Goal: Communication & Community: Answer question/provide support

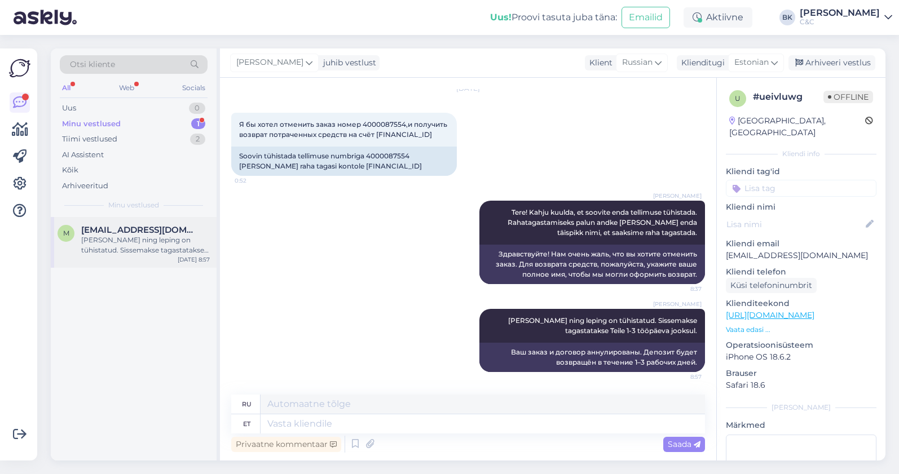
click at [140, 263] on div "m [EMAIL_ADDRESS][DOMAIN_NAME] [PERSON_NAME] ning leping on tühistatud. Sissema…" at bounding box center [134, 242] width 166 height 51
click at [123, 128] on div "Minu vestlused 1" at bounding box center [134, 124] width 148 height 16
click at [139, 138] on div "Tiimi vestlused 2" at bounding box center [134, 139] width 148 height 16
click at [130, 240] on div "Hooldusesse saab aega broneerida kodulehel - [URL][DOMAIN_NAME]. Enne hoolduses…" at bounding box center [145, 245] width 129 height 20
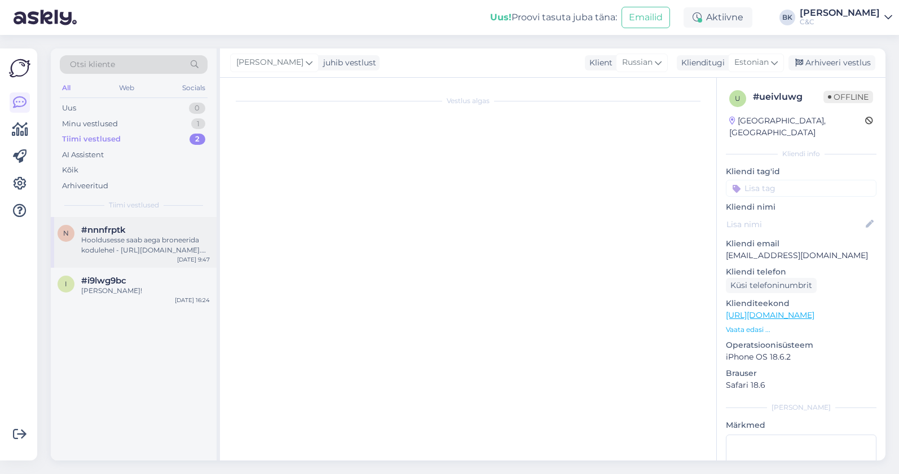
scroll to position [26, 0]
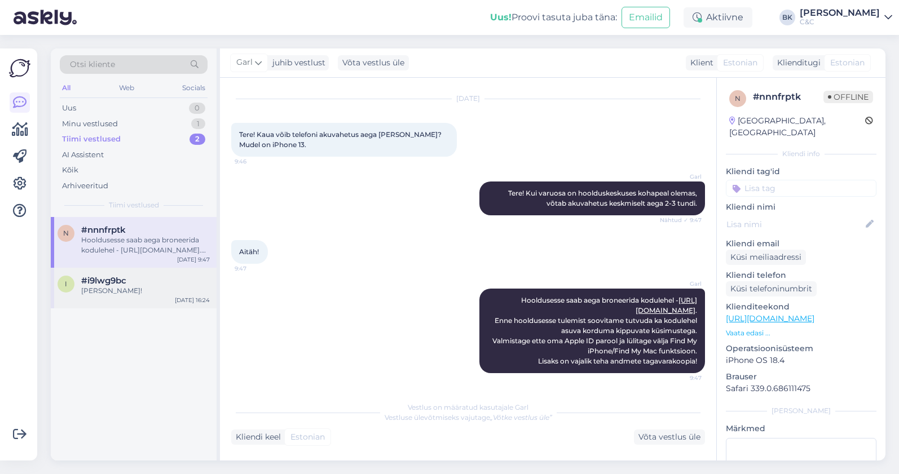
click at [134, 290] on div "[PERSON_NAME]!" at bounding box center [145, 291] width 129 height 10
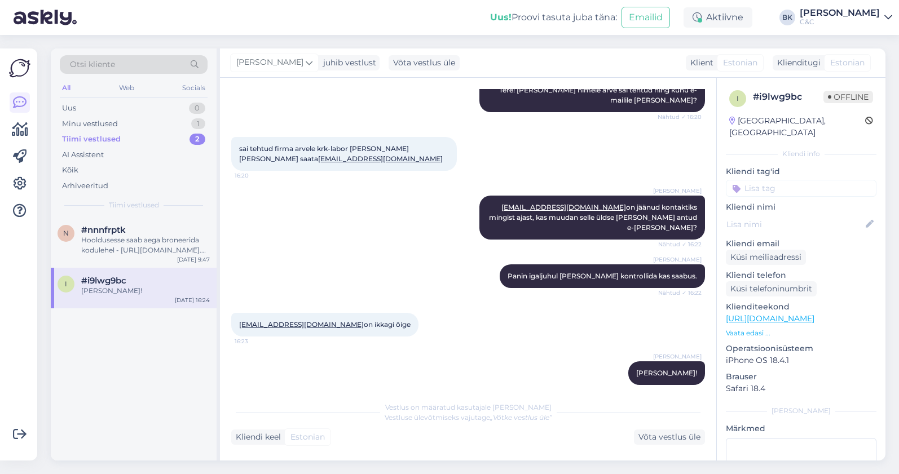
scroll to position [121, 0]
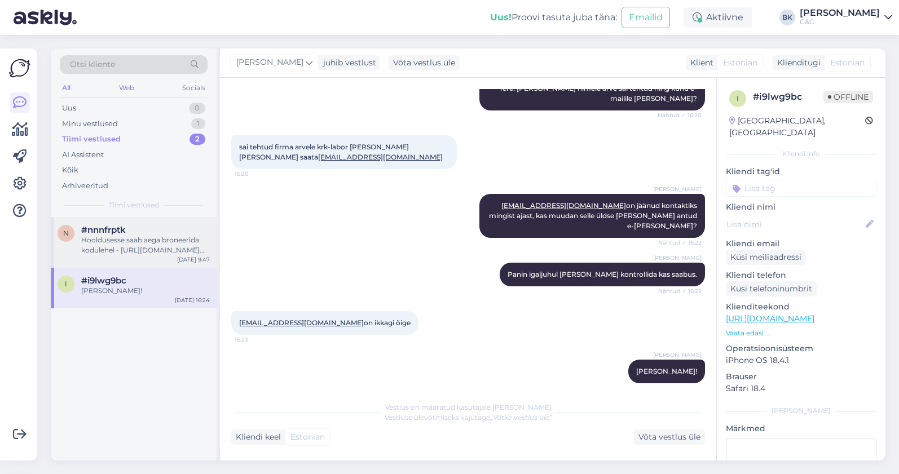
click at [123, 257] on div "n #nnnfrptk Hooldusesse saab aega broneerida kodulehel - [URL][DOMAIN_NAME]. En…" at bounding box center [134, 242] width 166 height 51
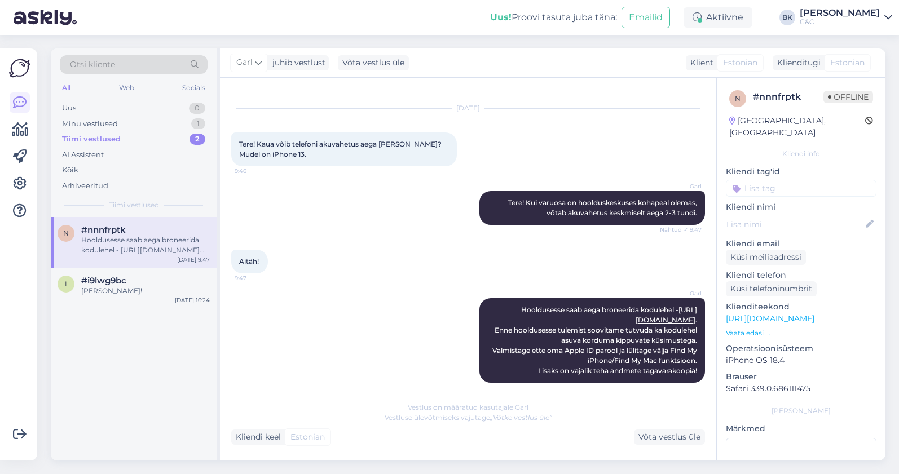
scroll to position [26, 0]
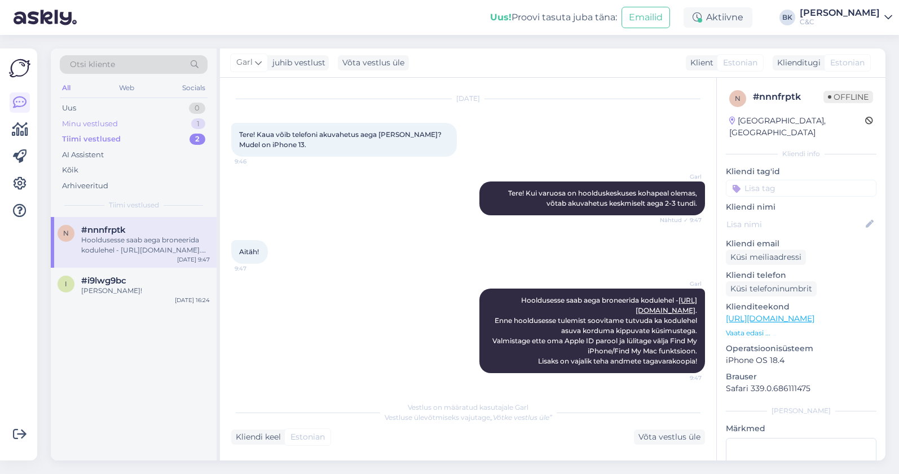
click at [122, 128] on div "Minu vestlused 1" at bounding box center [134, 124] width 148 height 16
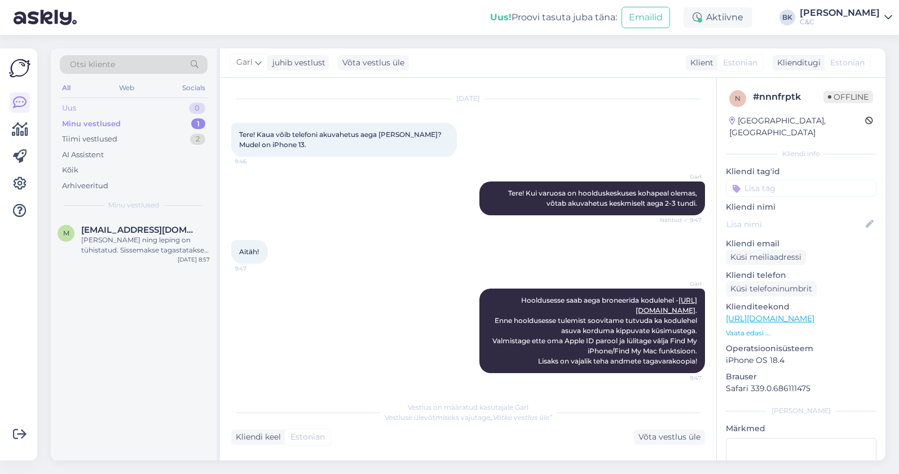
click at [114, 110] on div "Uus 0" at bounding box center [134, 108] width 148 height 16
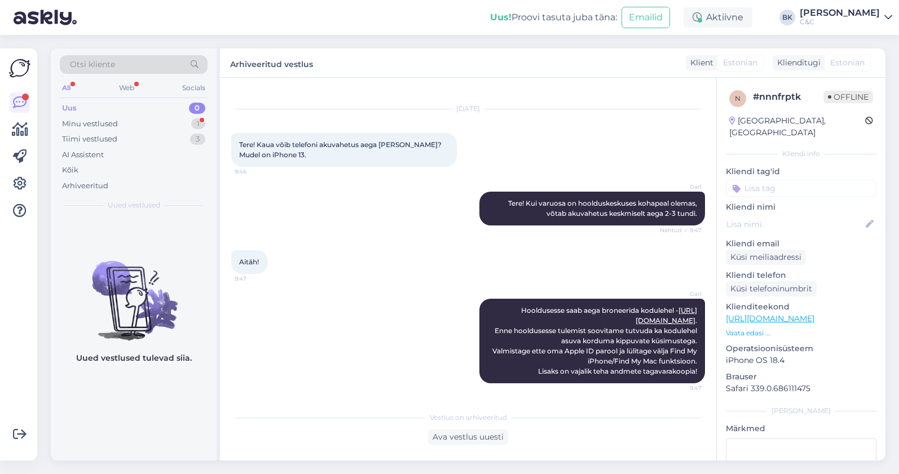
scroll to position [16, 0]
click at [115, 130] on div "Minu vestlused 1" at bounding box center [134, 124] width 148 height 16
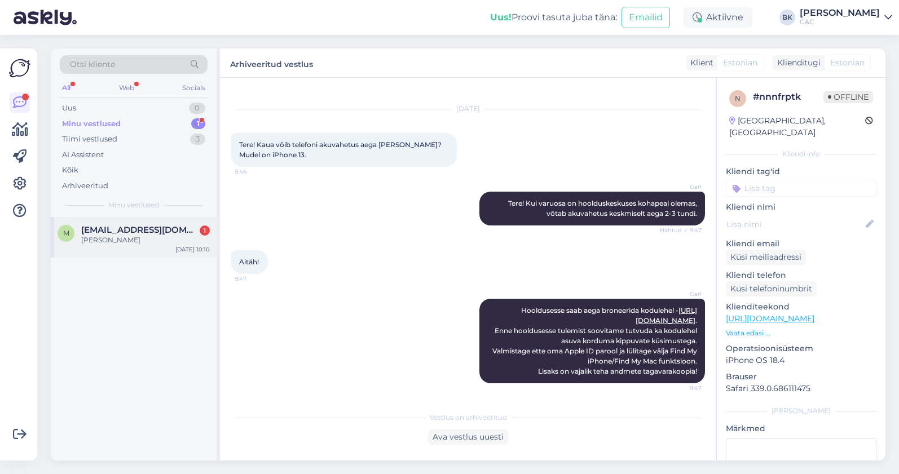
click at [116, 245] on div "[PERSON_NAME] [PERSON_NAME][EMAIL_ADDRESS][DOMAIN_NAME] 1 [PERSON_NAME] [DATE] …" at bounding box center [134, 237] width 166 height 41
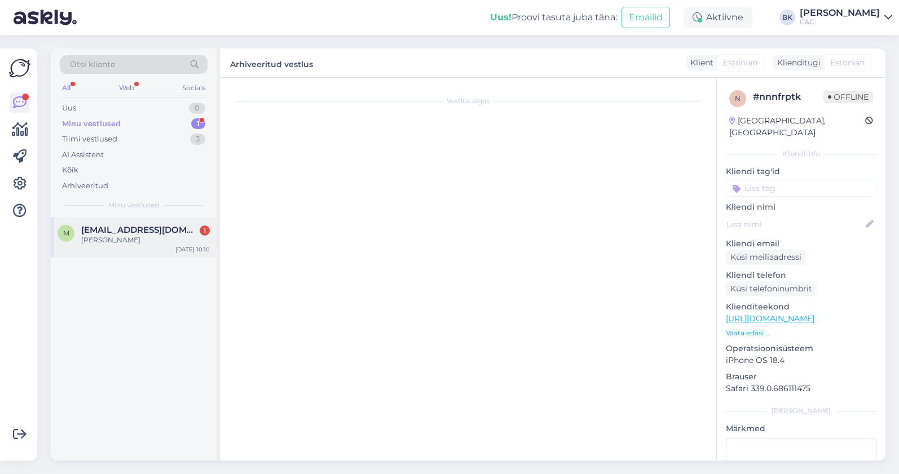
scroll to position [114, 0]
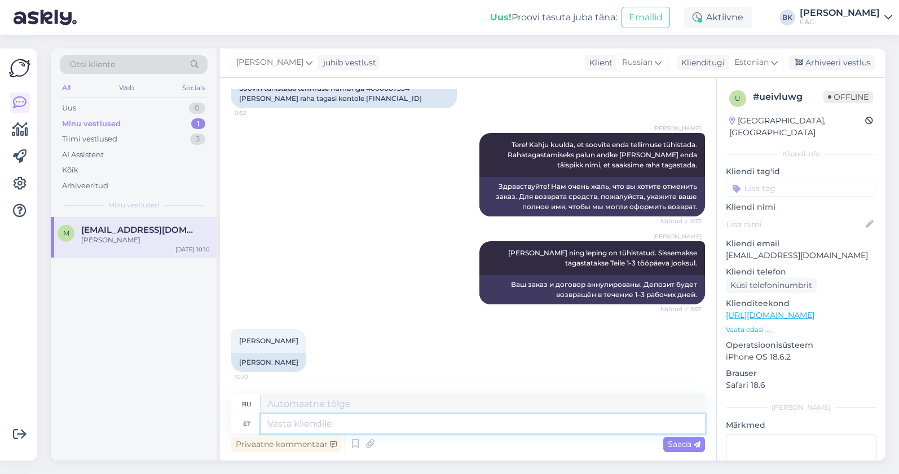
click at [353, 432] on textarea at bounding box center [483, 424] width 444 height 19
type textarea "Sellega o"
type textarea "С этим"
type textarea "Sellega on kor"
type textarea "Это"
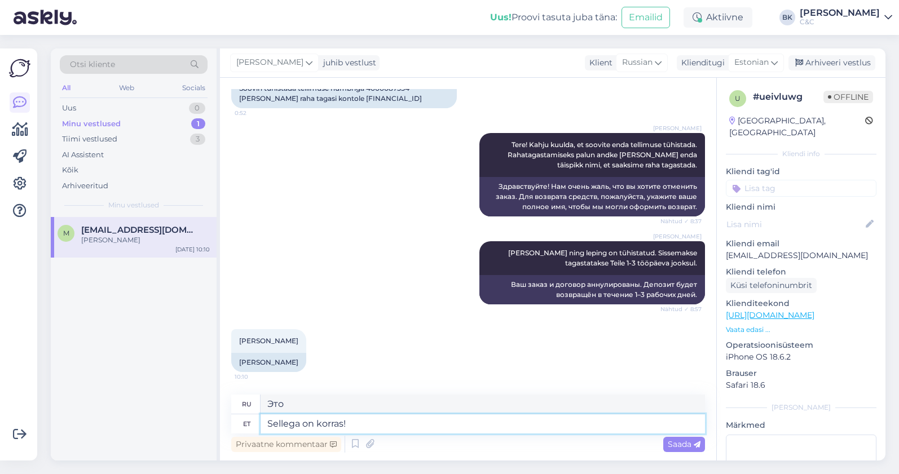
type textarea "Sellega on korras!"
type textarea "Ничего страшного!"
type textarea "Sellega on korras! Teie te"
type textarea "Всё в порядке! Ваш"
type textarea "Sellega on korras! Teie tellimusn"
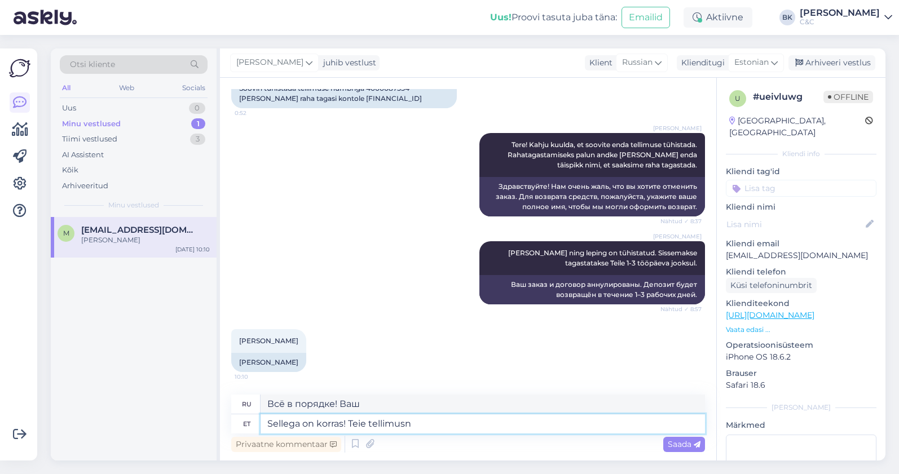
type textarea "Вот и всё! Ваш заказ"
type textarea "Sellega on korras! Teie tellimus ning lep"
type textarea "Вот и всё! Ваш заказ и"
type textarea "Sellega on korras! Teie tellimus ning leping on"
type textarea "Вот и всё! Ваш заказ и договор"
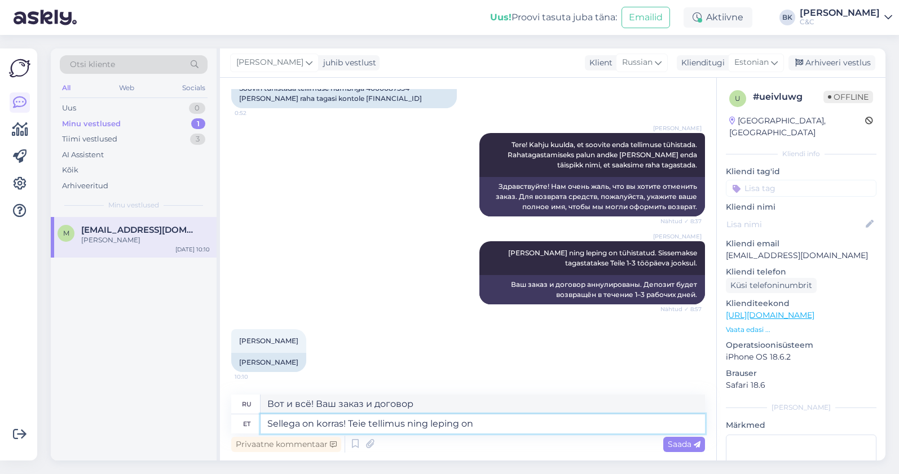
type textarea "Sellega on korras! Teie tellimus ning leping on t"
type textarea "Вот и всё! Ваш заказ и договор готовы."
type textarea "Sellega on korras! Teie tellimus ning leping on tühistatud!"
type textarea "Всё! Ваш заказ и контракт аннулированы!"
type textarea "Sellega on korras! Teie tellimus ning leping on tühistatud!"
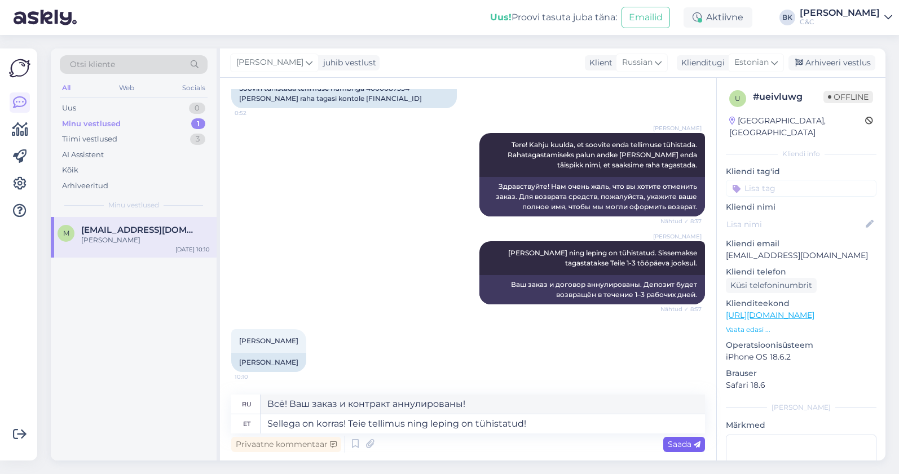
click at [694, 446] on icon at bounding box center [697, 445] width 7 height 7
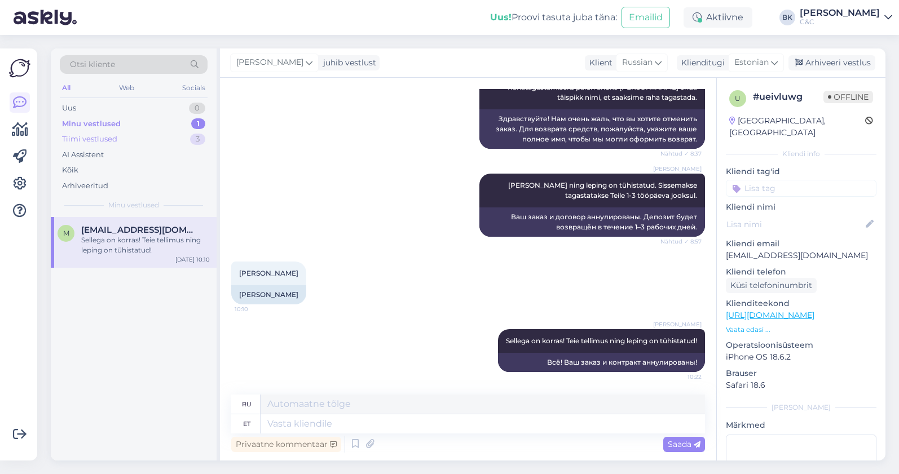
click at [179, 138] on div "Tiimi vestlused 3" at bounding box center [134, 139] width 148 height 16
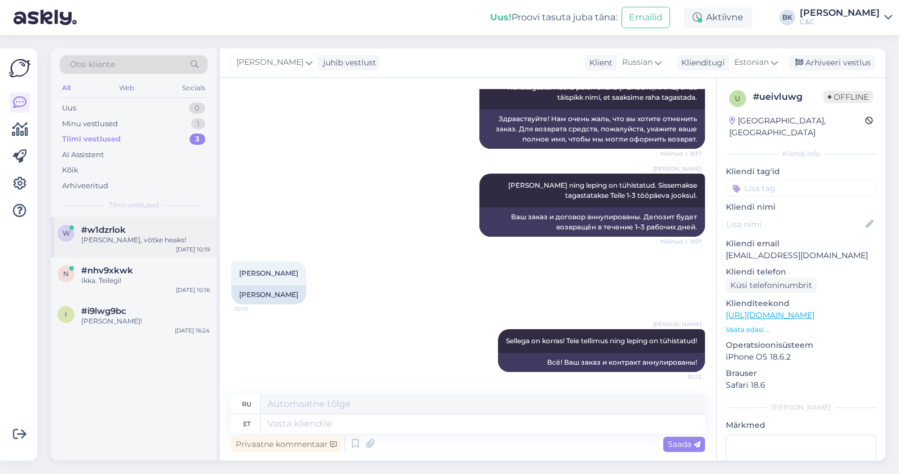
click at [149, 237] on div "[PERSON_NAME], võtke heaks!" at bounding box center [145, 240] width 129 height 10
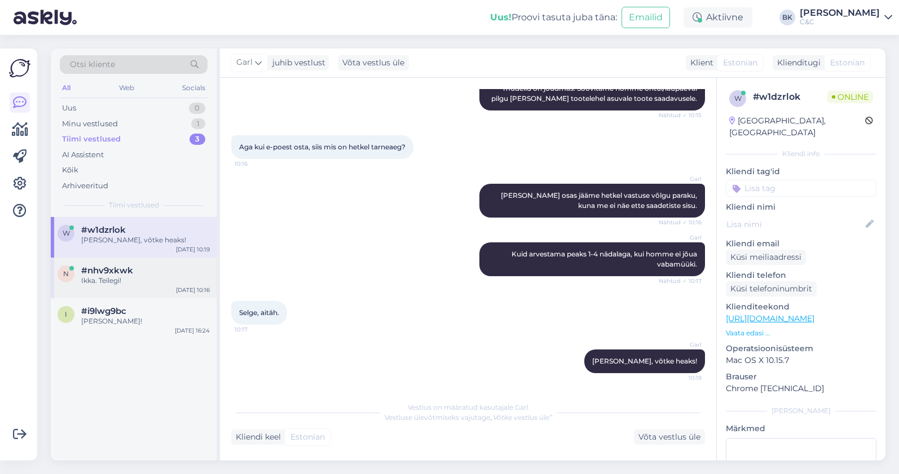
click at [153, 288] on div "n #nhv9xkwk Ikka. Teilegi! [DATE] 10:16" at bounding box center [134, 278] width 166 height 41
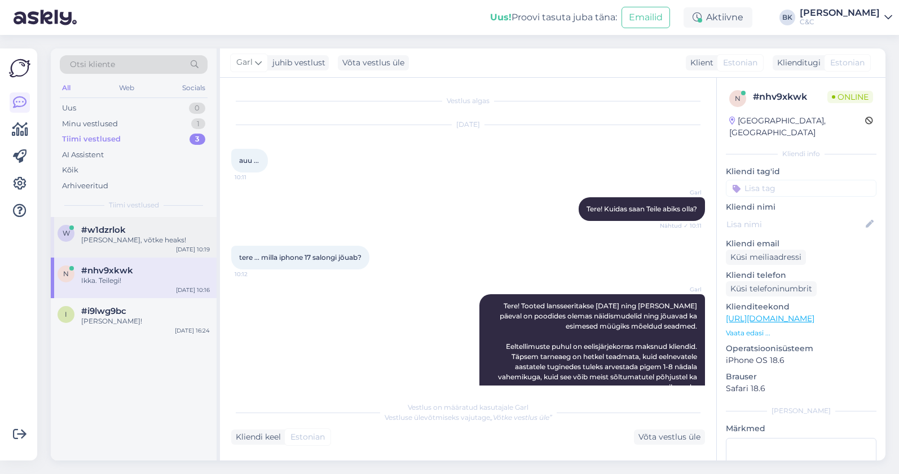
scroll to position [250, 0]
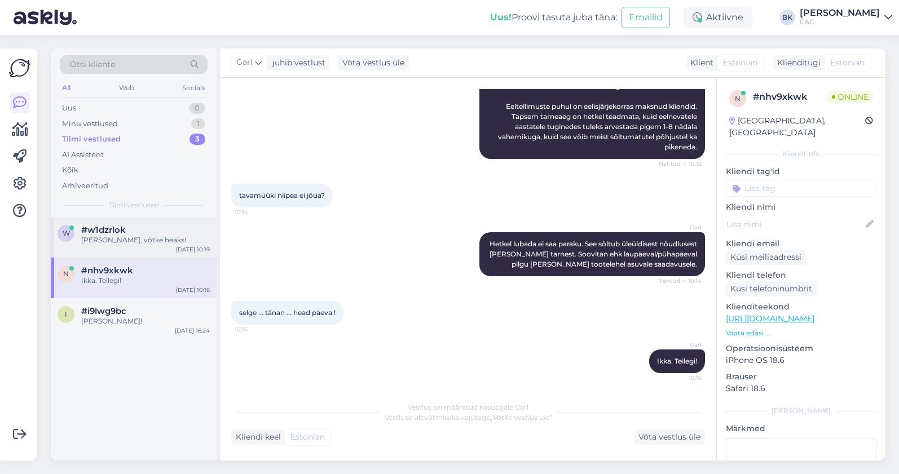
click at [138, 251] on div "w #w1dzrlok [PERSON_NAME], võtke heaks! [DATE] 10:19" at bounding box center [134, 237] width 166 height 41
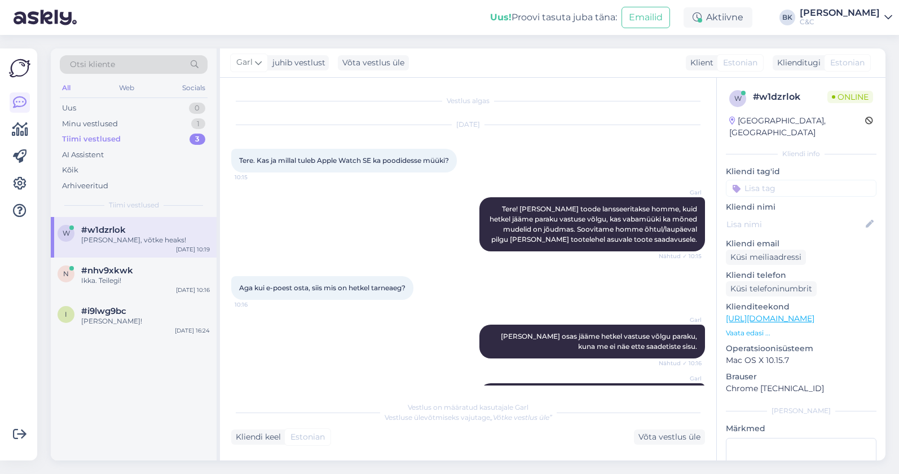
scroll to position [151, 0]
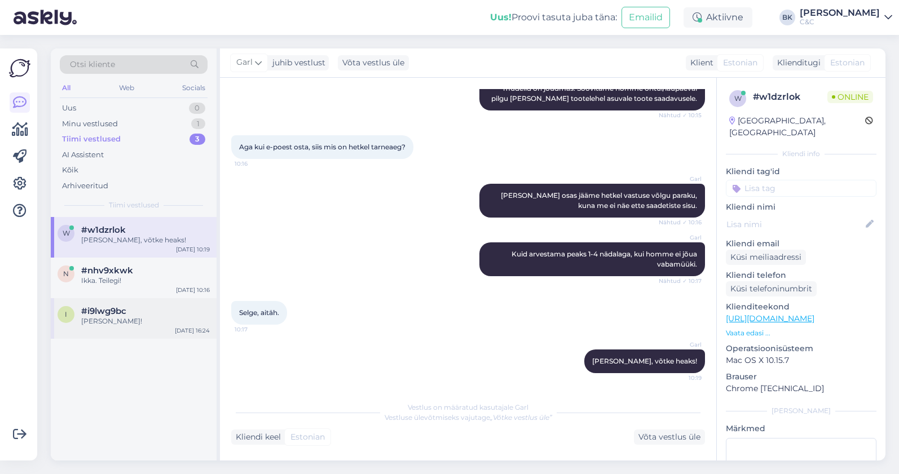
click at [140, 318] on div "[PERSON_NAME]!" at bounding box center [145, 321] width 129 height 10
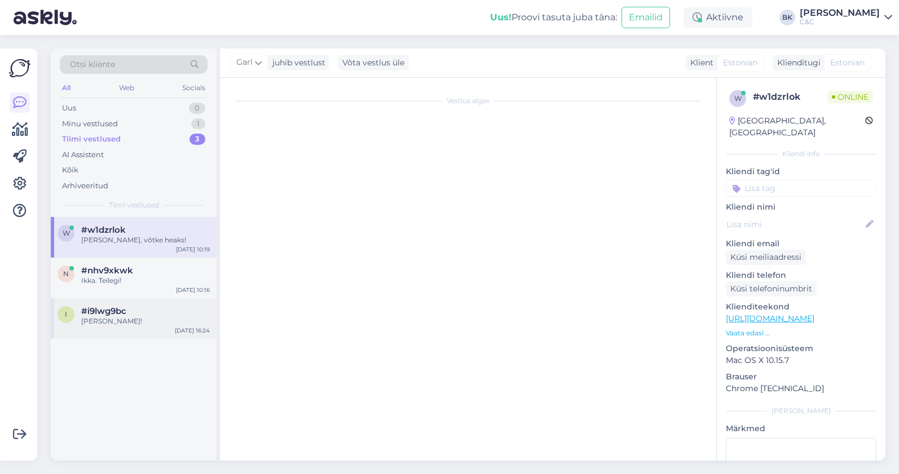
scroll to position [121, 0]
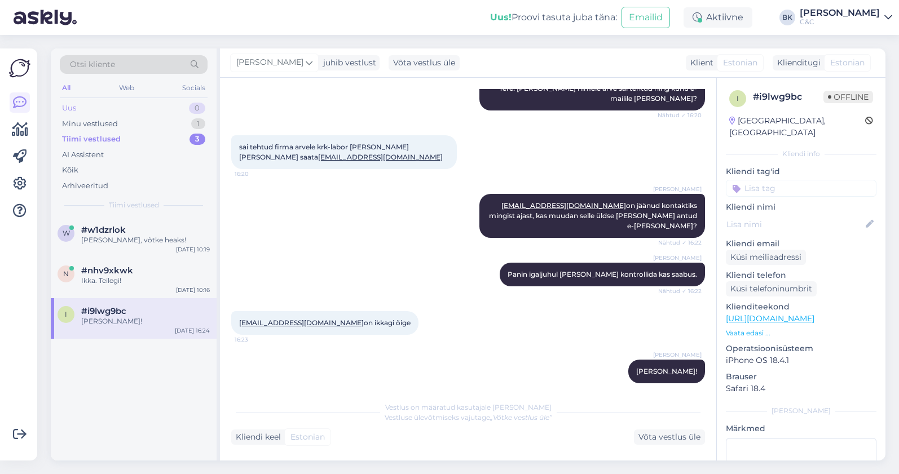
click at [178, 106] on div "Uus 0" at bounding box center [134, 108] width 148 height 16
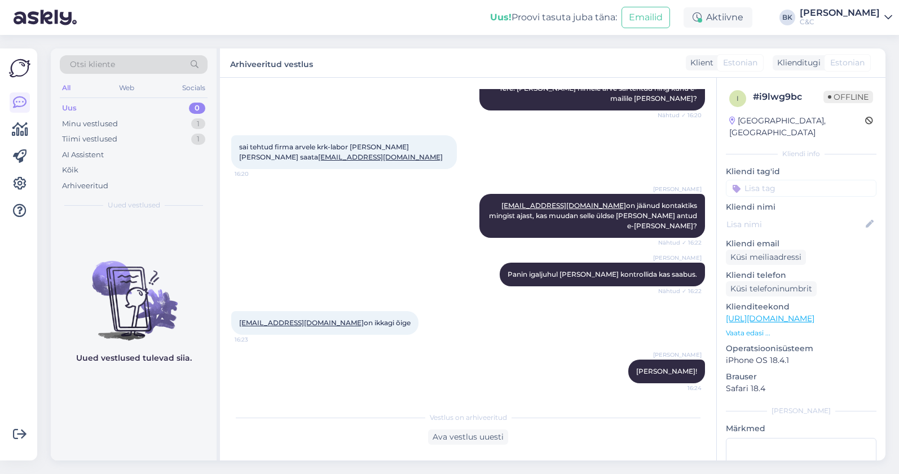
scroll to position [111, 0]
